Goal: Task Accomplishment & Management: Manage account settings

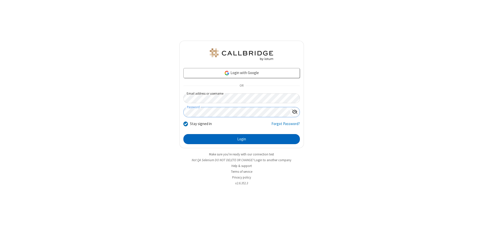
click at [241, 139] on button "Login" at bounding box center [241, 139] width 116 height 10
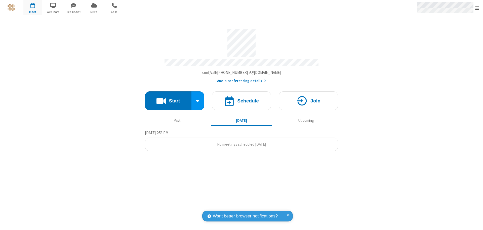
click at [477, 8] on span "Open menu" at bounding box center [477, 8] width 4 height 5
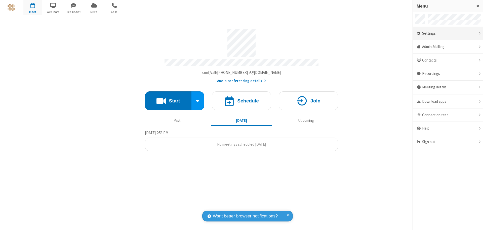
click at [448, 33] on div "Settings" at bounding box center [448, 34] width 70 height 14
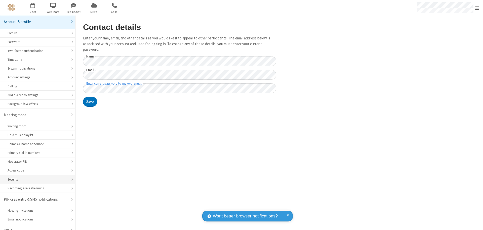
click at [36, 177] on div "Security" at bounding box center [38, 179] width 60 height 5
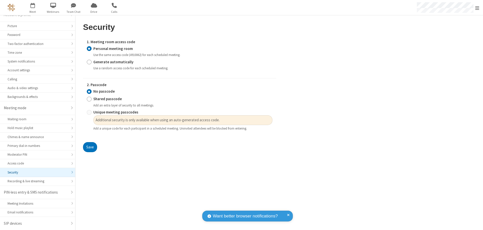
click at [89, 62] on input "Generate automatically" at bounding box center [89, 61] width 5 height 5
radio input "true"
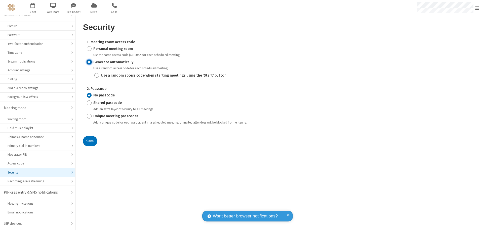
click at [89, 116] on input "Unique meeting passcodes" at bounding box center [89, 116] width 5 height 5
radio input "true"
click at [90, 141] on button "Save" at bounding box center [90, 141] width 14 height 10
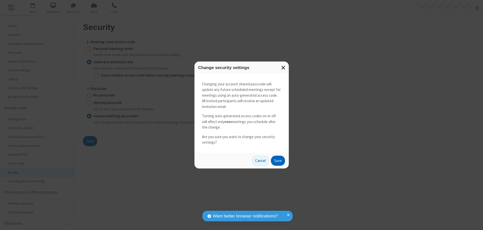
click at [278, 161] on button "Save" at bounding box center [278, 161] width 14 height 10
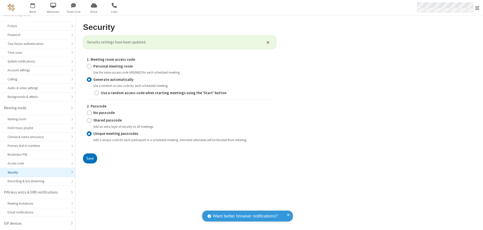
click at [477, 8] on span "Open menu" at bounding box center [477, 8] width 4 height 5
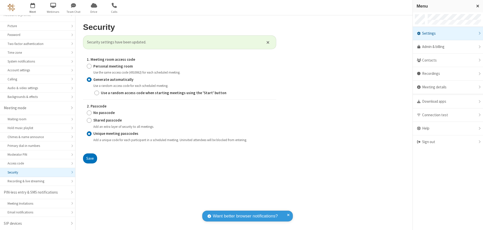
click at [33, 8] on span "button" at bounding box center [32, 5] width 19 height 9
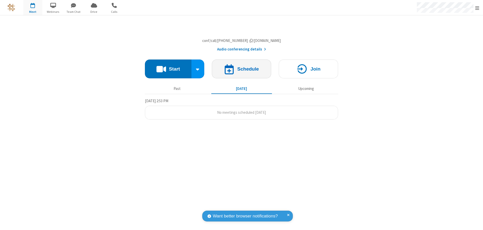
click at [241, 71] on h4 "Schedule" at bounding box center [248, 69] width 22 height 5
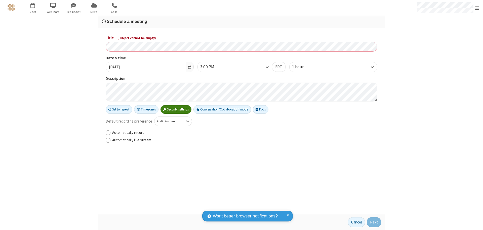
click at [241, 21] on h3 "Schedule a meeting" at bounding box center [241, 21] width 279 height 5
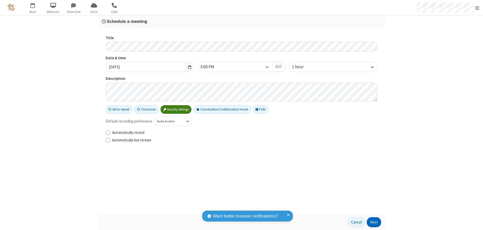
click at [374, 223] on button "Next" at bounding box center [374, 223] width 14 height 10
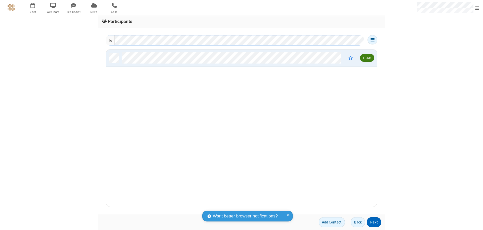
click at [374, 223] on button "Next" at bounding box center [374, 223] width 14 height 10
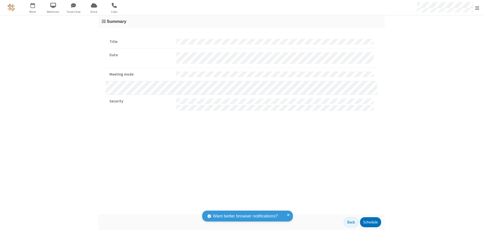
click at [477, 8] on span "Open menu" at bounding box center [477, 8] width 4 height 5
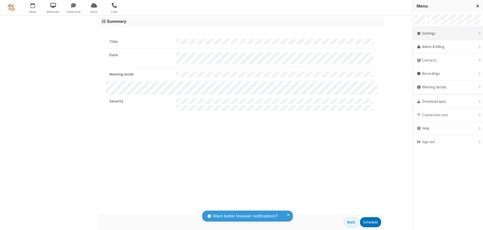
click at [448, 33] on div "Settings" at bounding box center [448, 34] width 70 height 14
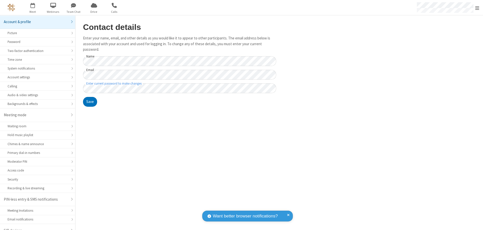
scroll to position [7, 0]
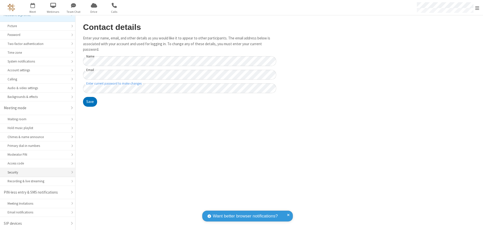
click at [36, 173] on div "Security" at bounding box center [38, 172] width 60 height 5
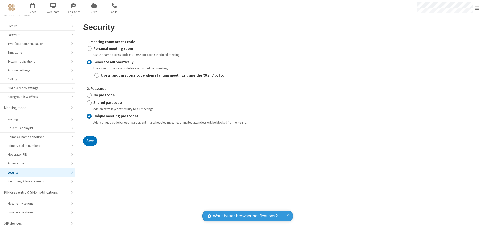
click at [89, 49] on input "Personal meeting room" at bounding box center [89, 48] width 5 height 5
radio input "true"
click at [89, 93] on input "No passcode" at bounding box center [89, 95] width 5 height 5
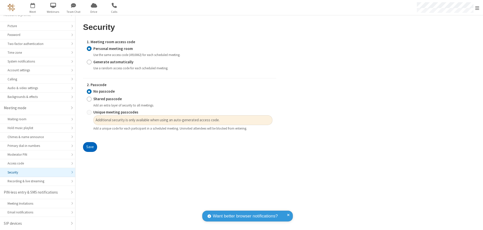
click at [90, 147] on button "Save" at bounding box center [90, 147] width 14 height 10
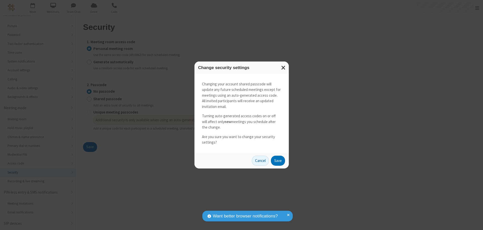
click at [278, 161] on button "Save" at bounding box center [278, 161] width 14 height 10
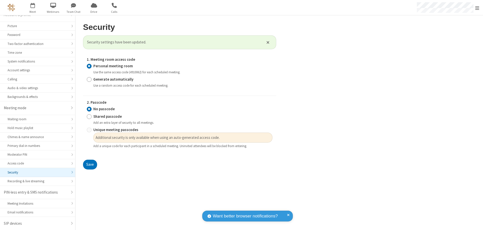
click at [477, 8] on span "Open menu" at bounding box center [477, 8] width 4 height 5
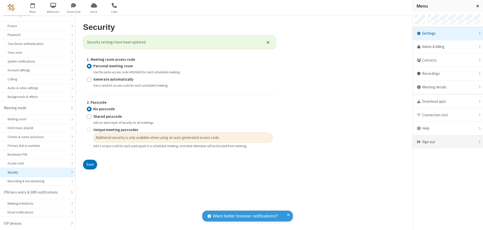
click at [448, 142] on div "Sign out" at bounding box center [448, 142] width 70 height 13
